Goal: Task Accomplishment & Management: Complete application form

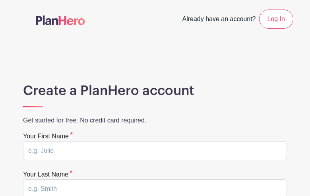
type input "alSePWIT"
type input "VZBovpRkMoXrW"
type input "[EMAIL_ADDRESS][DOMAIN_NAME]"
